Goal: Task Accomplishment & Management: Complete application form

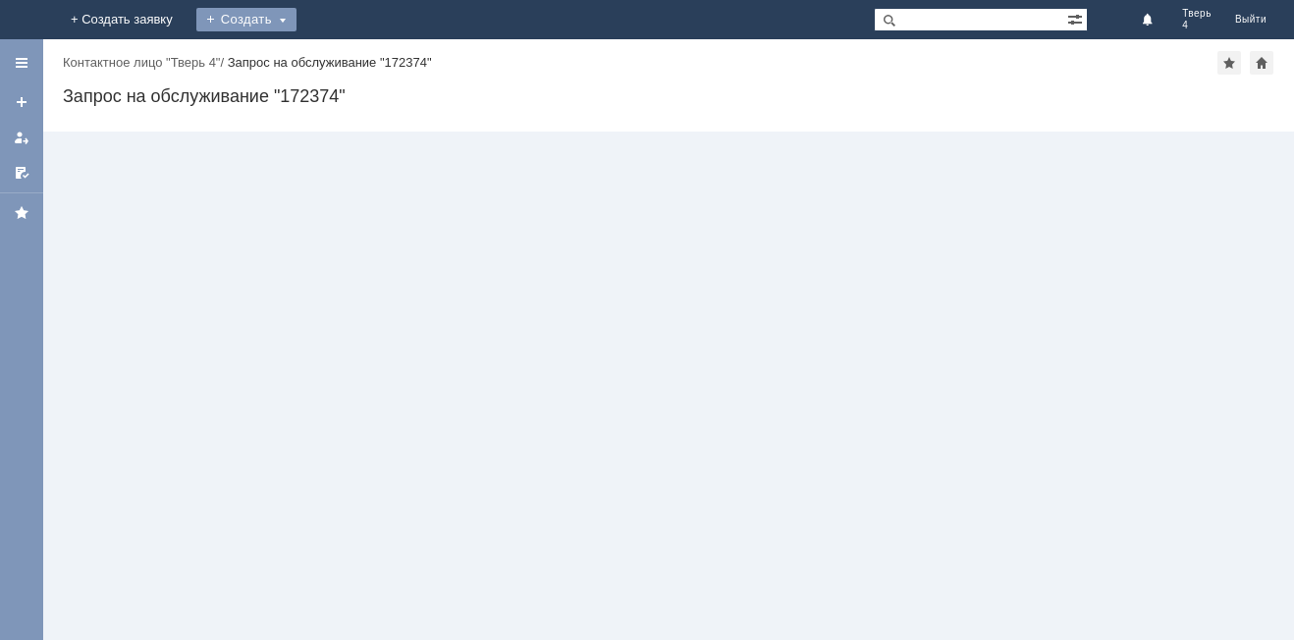
click at [297, 20] on div "Создать" at bounding box center [246, 20] width 100 height 24
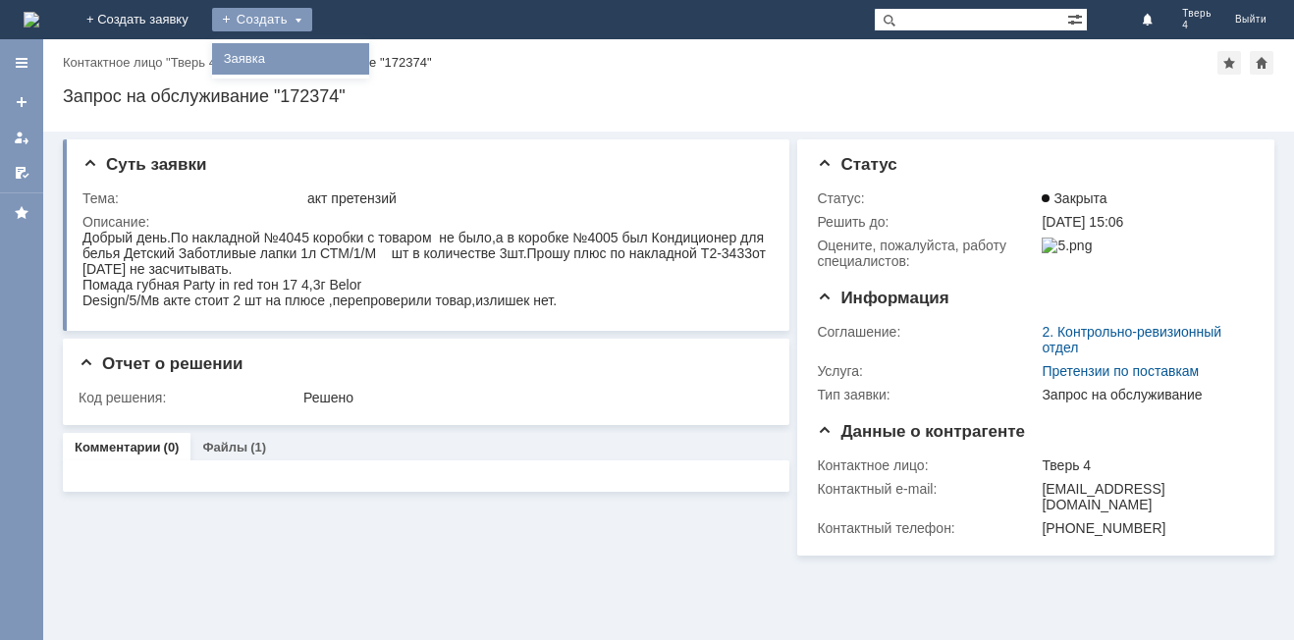
click at [365, 58] on link "Заявка" at bounding box center [290, 59] width 149 height 24
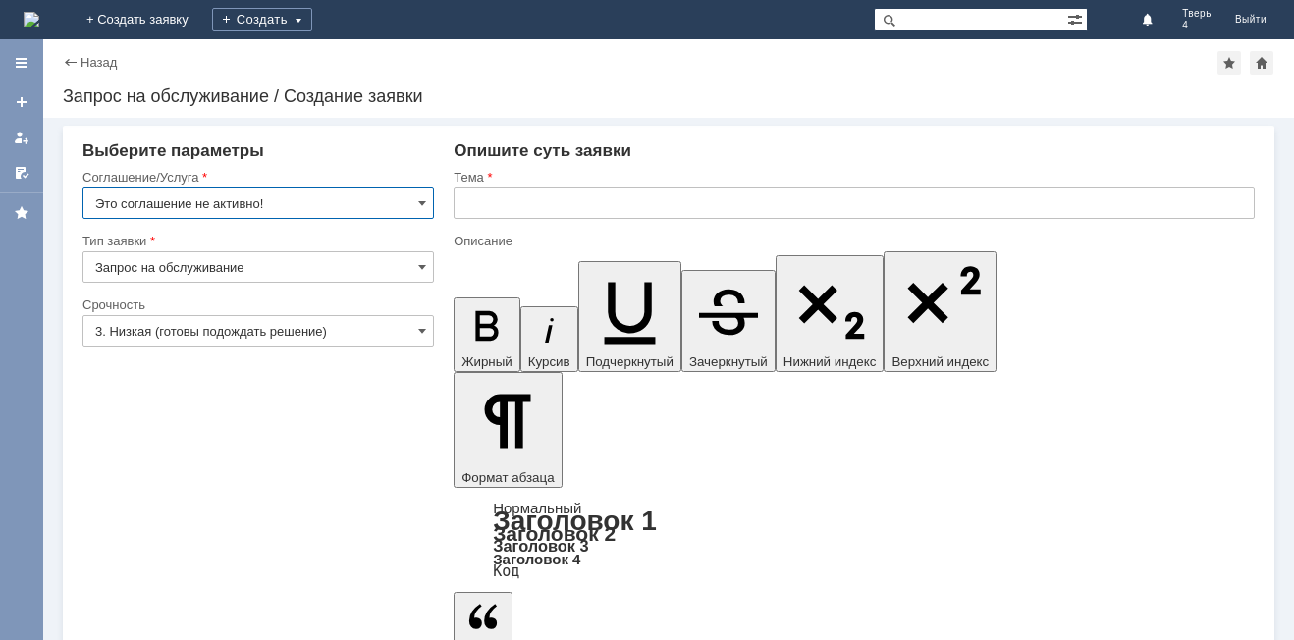
click at [407, 201] on input "Это соглашение не активно!" at bounding box center [258, 203] width 352 height 31
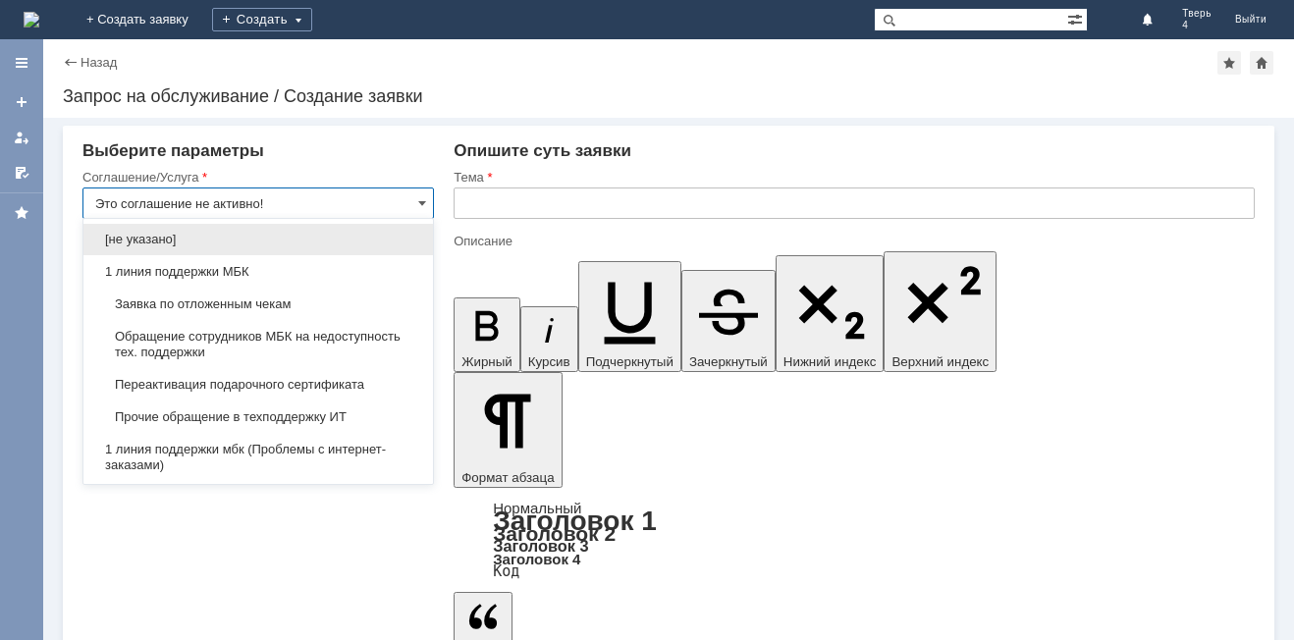
click at [407, 201] on input "Это соглашение не активно!" at bounding box center [258, 203] width 352 height 31
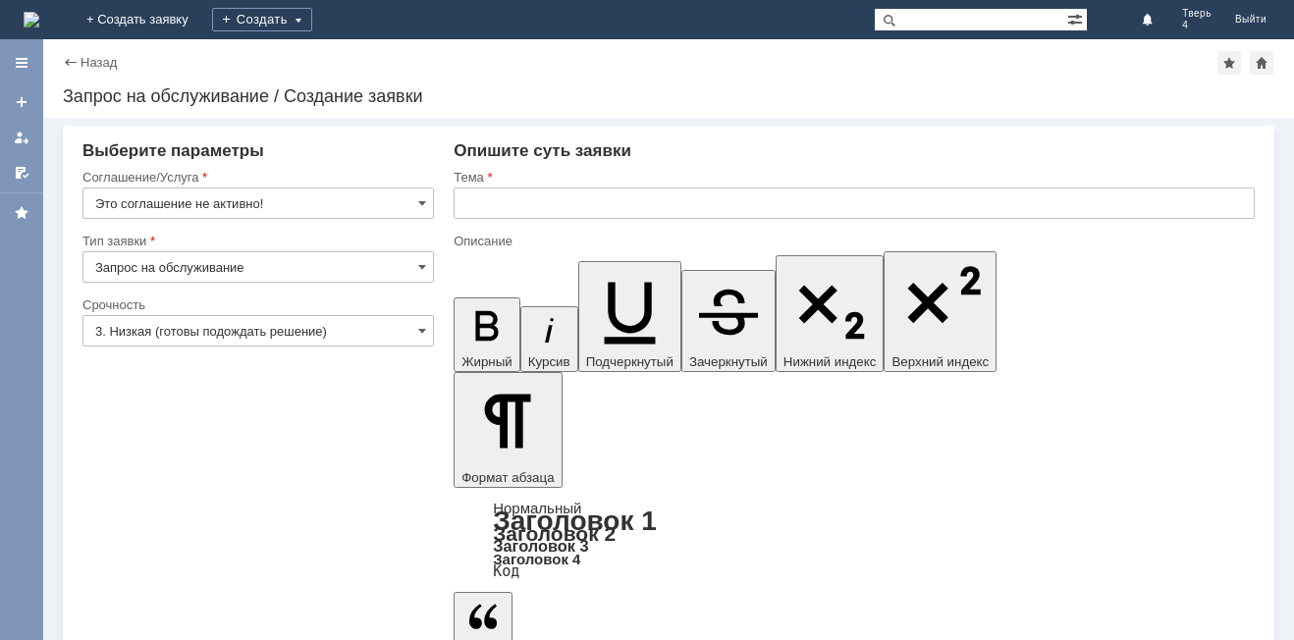
type input "Это соглашение не активно!"
click at [320, 260] on input "Запрос на обслуживание" at bounding box center [258, 266] width 352 height 31
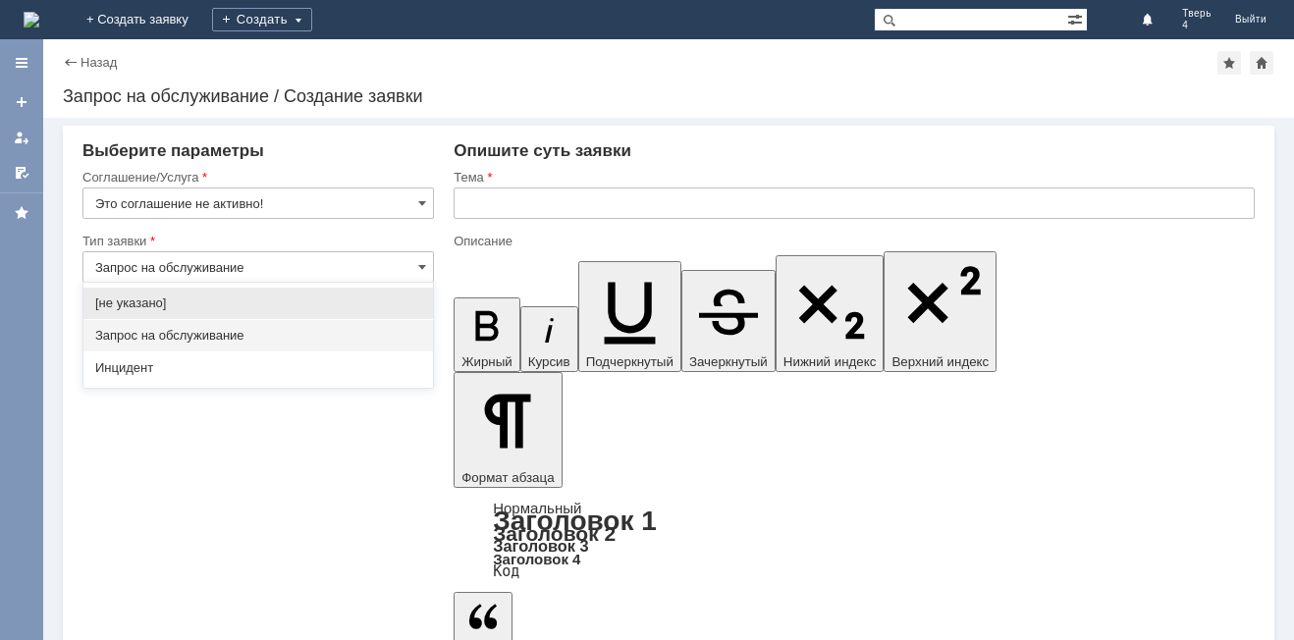
click at [201, 333] on span "Запрос на обслуживание" at bounding box center [258, 336] width 326 height 16
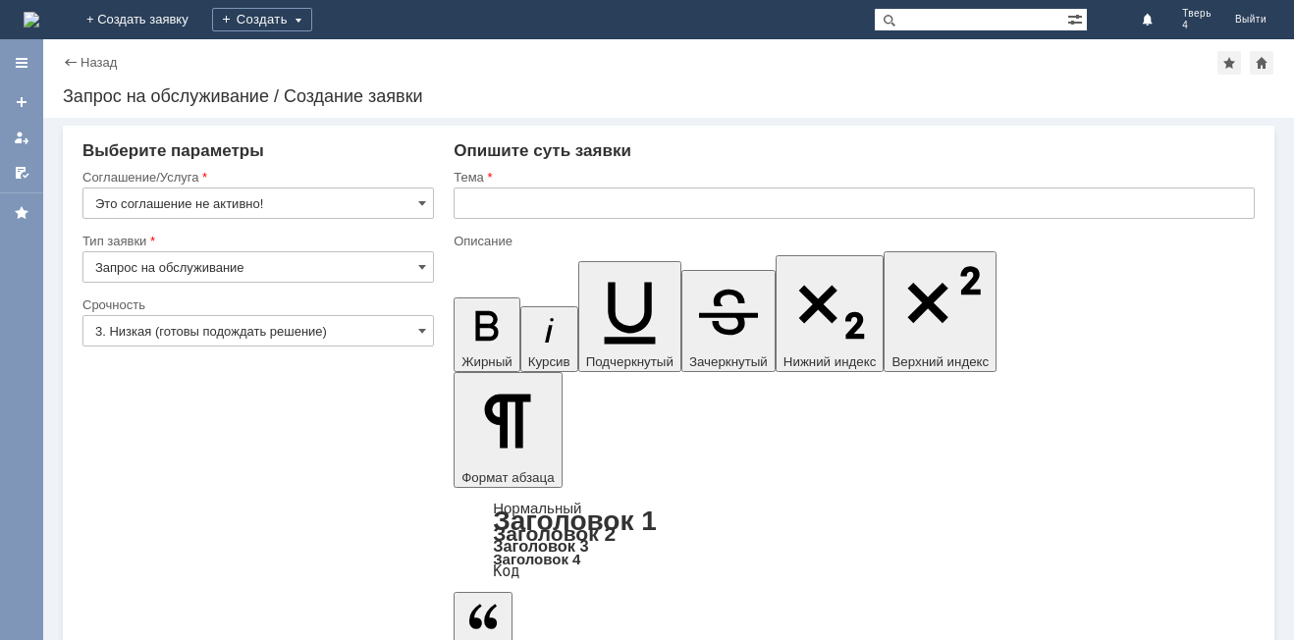
type input "Запрос на обслуживание"
click at [493, 205] on input "text" at bounding box center [854, 203] width 801 height 31
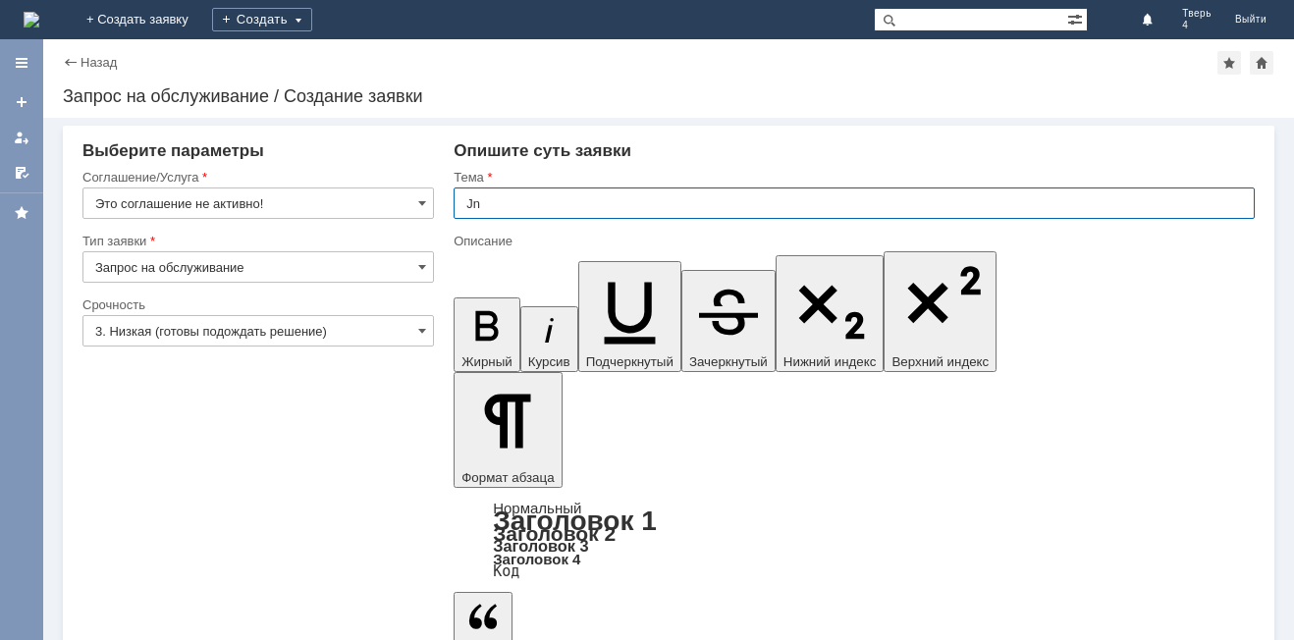
type input "J"
type input "Отложенные чеки"
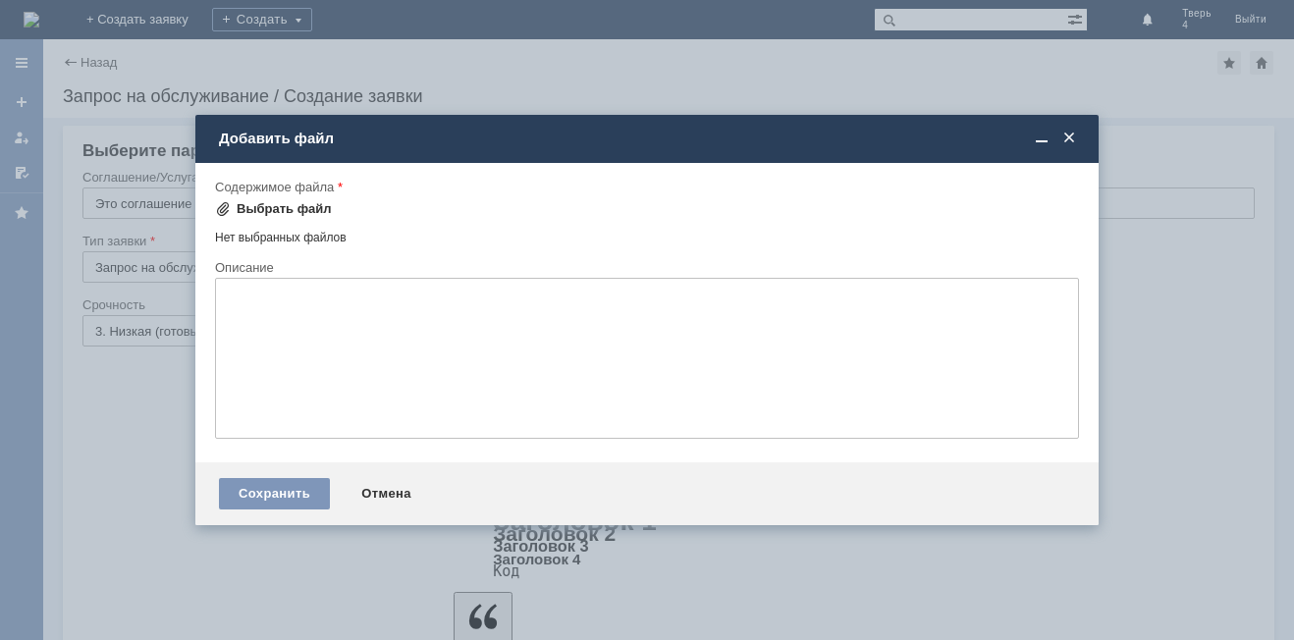
click at [301, 208] on div "Выбрать файл" at bounding box center [284, 209] width 95 height 16
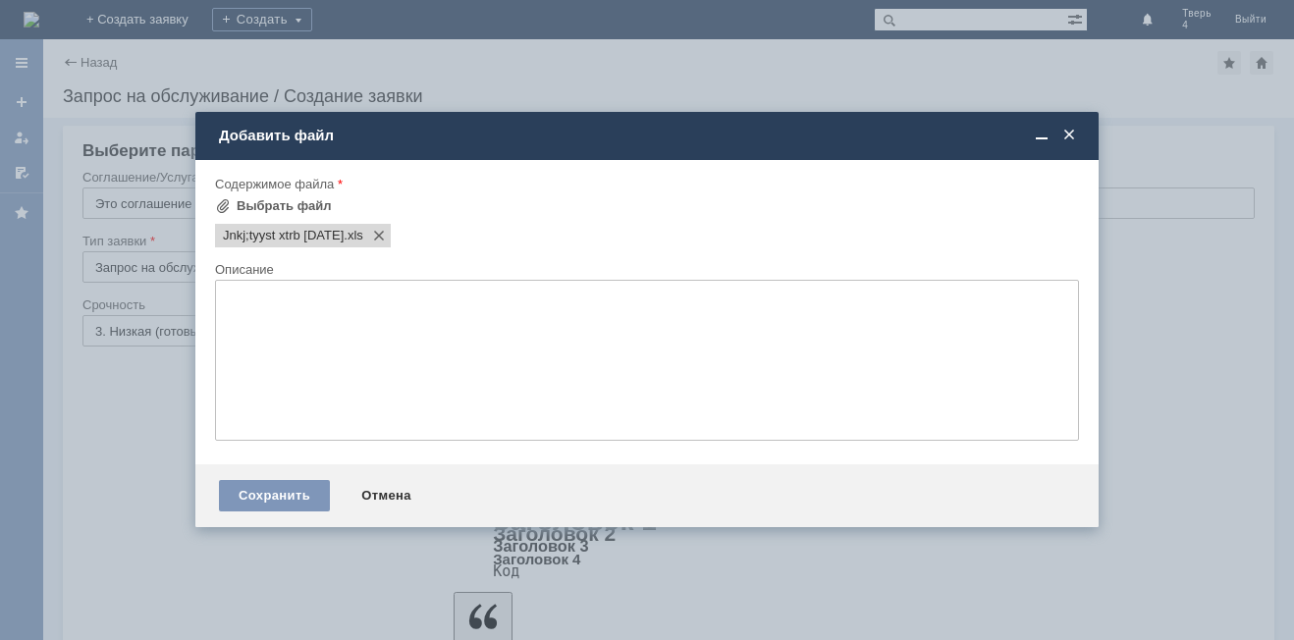
click at [799, 335] on textarea at bounding box center [647, 360] width 864 height 161
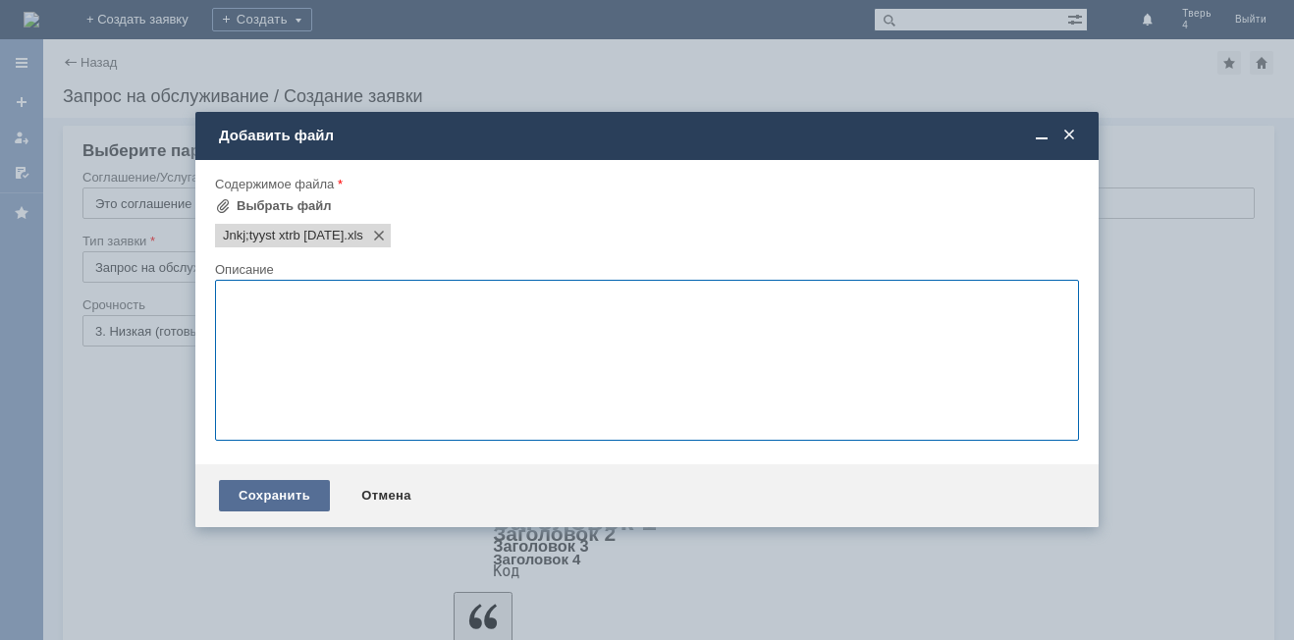
click at [267, 502] on div "Сохранить" at bounding box center [274, 495] width 111 height 31
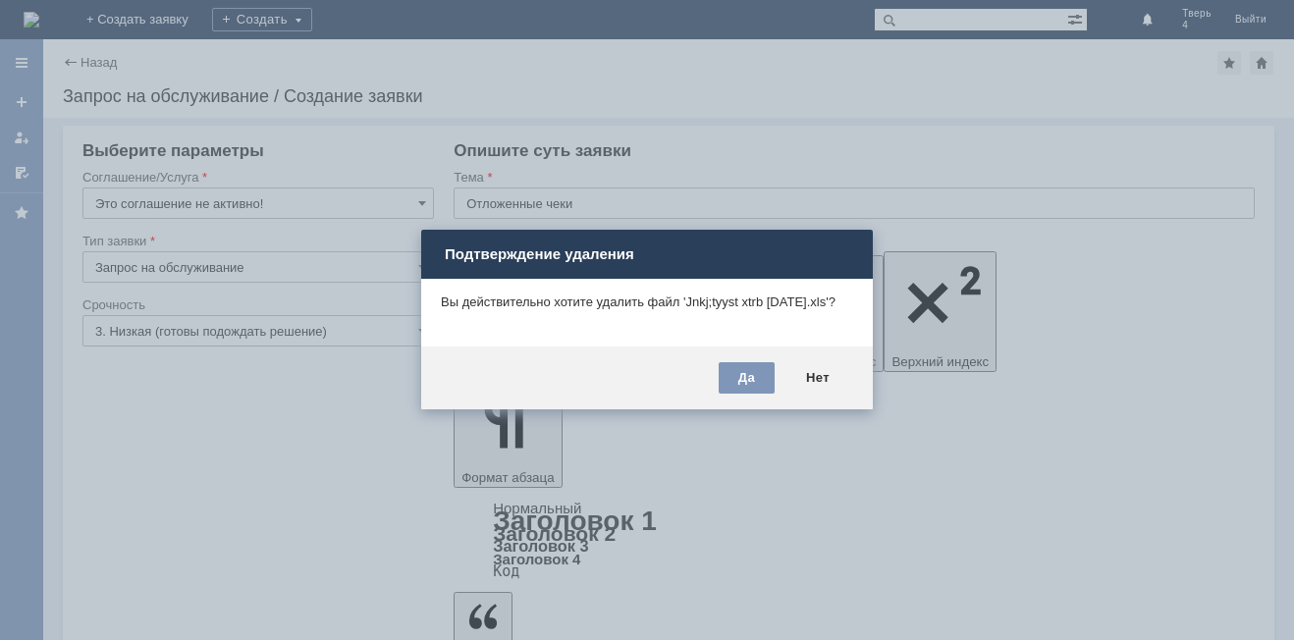
drag, startPoint x: 749, startPoint y: 371, endPoint x: 712, endPoint y: 387, distance: 40.5
click at [749, 372] on div "Да" at bounding box center [747, 377] width 56 height 31
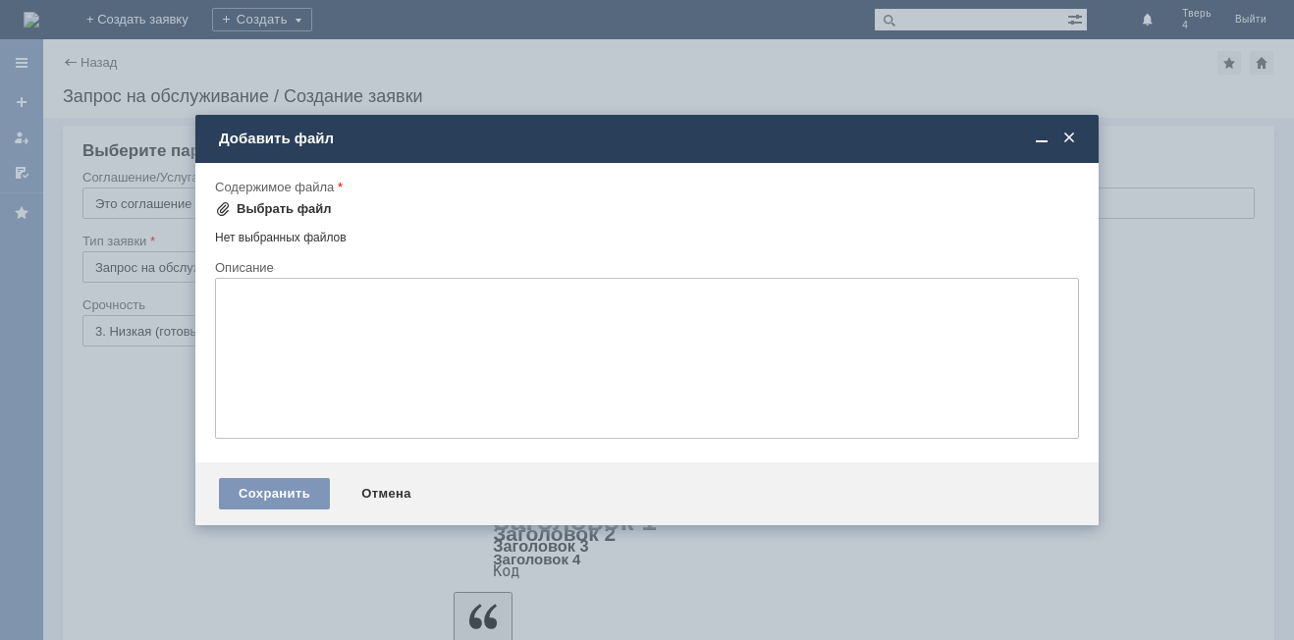
click at [304, 212] on div "Выбрать файл" at bounding box center [284, 209] width 95 height 16
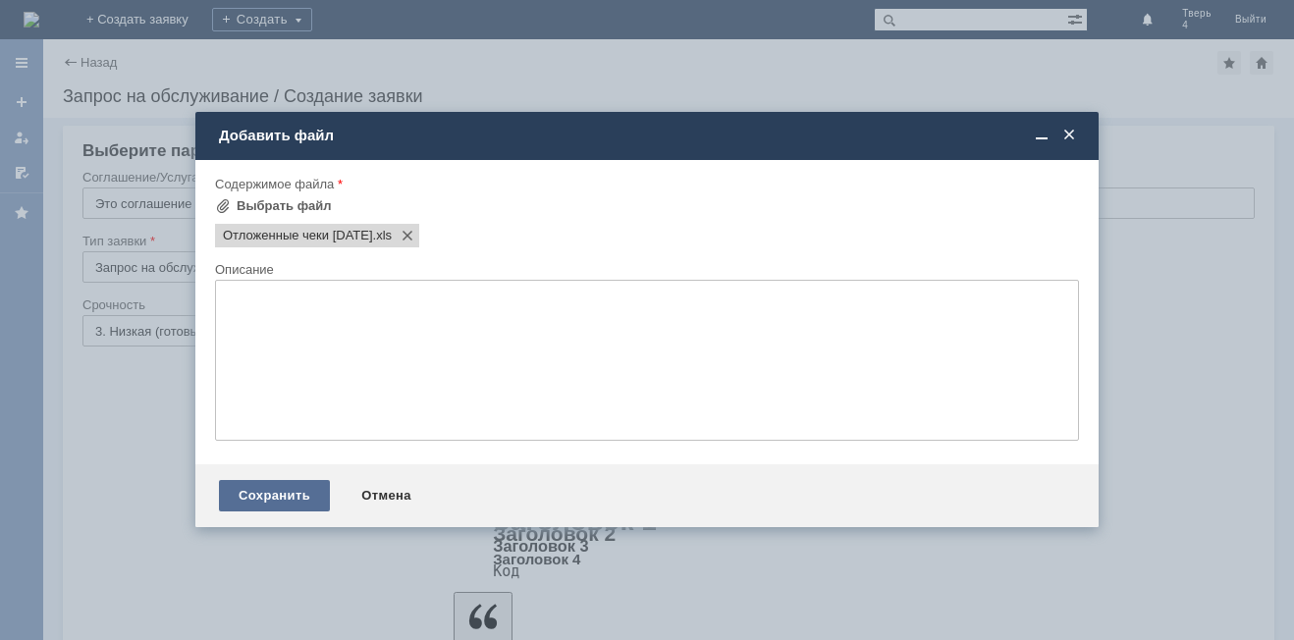
click at [284, 493] on div "Сохранить" at bounding box center [274, 495] width 111 height 31
